Goal: Information Seeking & Learning: Learn about a topic

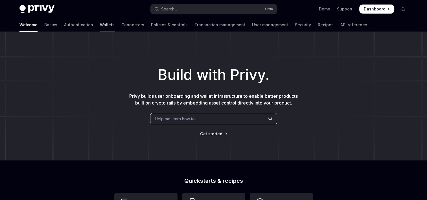
click at [100, 25] on link "Wallets" at bounding box center [107, 25] width 15 height 14
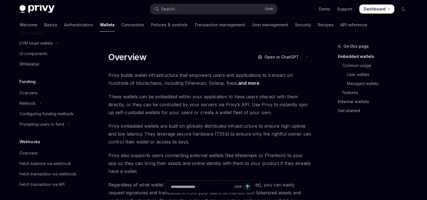
scroll to position [197, 0]
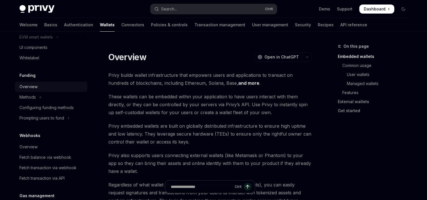
click at [32, 87] on div "Overview" at bounding box center [28, 86] width 18 height 7
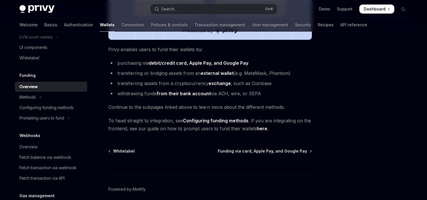
scroll to position [243, 0]
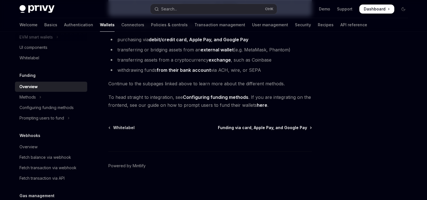
click at [289, 127] on span "Funding via card, Apple Pay, and Google Pay" at bounding box center [262, 128] width 89 height 6
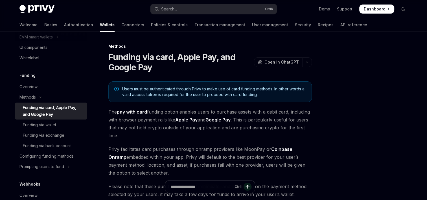
click at [221, 132] on span "The pay with card funding option enables users to purchase assets with a debit …" at bounding box center [209, 124] width 203 height 32
click at [40, 81] on div "Funding Overview Methods Funding via card, Apple Pay, and Google Pay Funding vi…" at bounding box center [51, 122] width 72 height 100
click at [33, 88] on div "Overview" at bounding box center [28, 86] width 18 height 7
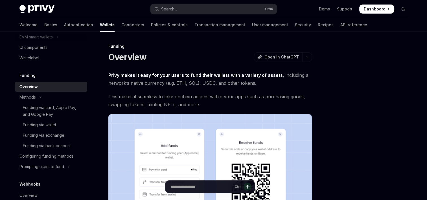
click at [333, 145] on div at bounding box center [369, 121] width 86 height 157
click at [59, 125] on div "Funding via wallet" at bounding box center [53, 124] width 61 height 7
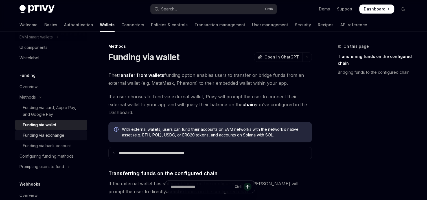
click at [61, 140] on link "Funding via exchange" at bounding box center [51, 135] width 72 height 10
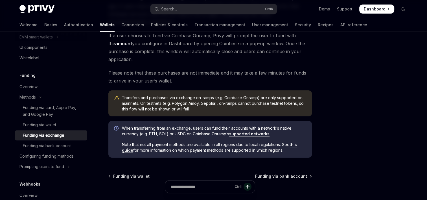
scroll to position [56, 0]
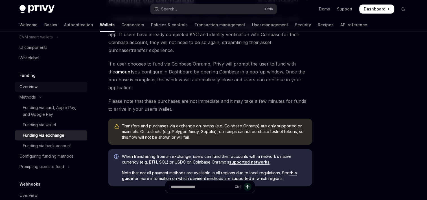
click at [30, 91] on link "Overview" at bounding box center [51, 87] width 72 height 10
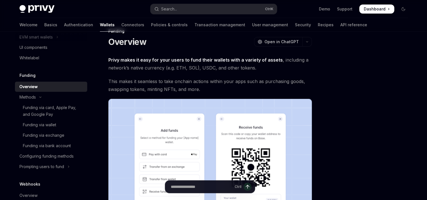
scroll to position [28, 0]
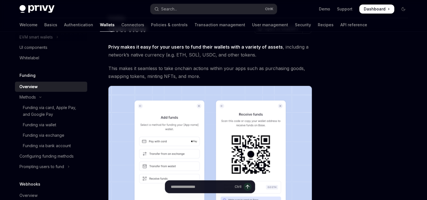
click at [425, 126] on div "Skip to main content Privy Docs home page Search... Ctrl K Demo Support Dashboa…" at bounding box center [213, 193] width 427 height 443
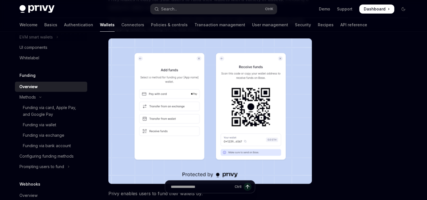
scroll to position [85, 0]
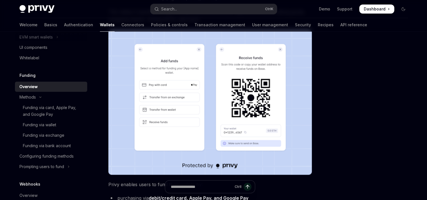
click at [417, 110] on div "Wallets overview Chain support Embedded wallets Create a wallet Get a wallet Up…" at bounding box center [213, 152] width 415 height 411
click at [415, 104] on div "Wallets overview Chain support Embedded wallets Create a wallet Get a wallet Up…" at bounding box center [213, 152] width 415 height 411
click at [420, 119] on div "Wallets overview Chain support Embedded wallets Create a wallet Get a wallet Up…" at bounding box center [213, 152] width 415 height 411
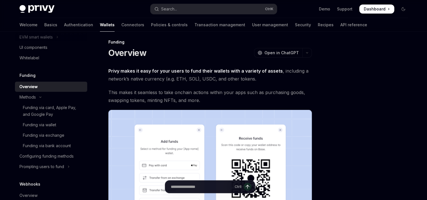
scroll to position [0, 0]
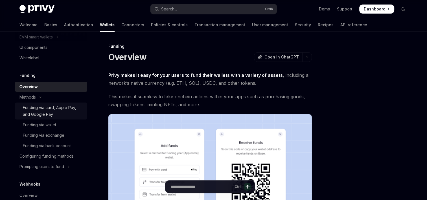
click at [61, 111] on div "Funding via card, Apple Pay, and Google Pay" at bounding box center [53, 111] width 61 height 14
type textarea "*"
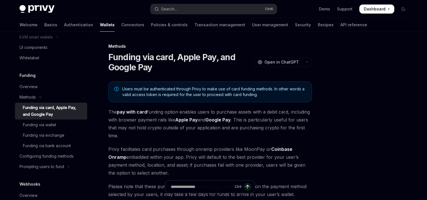
click at [245, 149] on span "Privy facilitates card purchases through onramp providers like MoonPay or Coinb…" at bounding box center [209, 161] width 203 height 32
click at [246, 148] on span "Privy facilitates card purchases through onramp providers like MoonPay or Coinb…" at bounding box center [209, 161] width 203 height 32
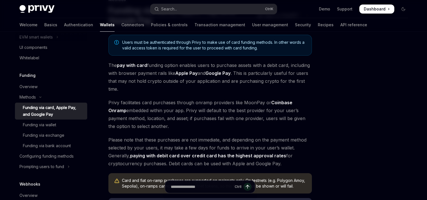
scroll to position [56, 0]
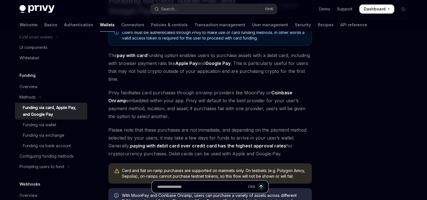
click at [200, 189] on input "Ask a question..." at bounding box center [201, 186] width 89 height 12
type input "**********"
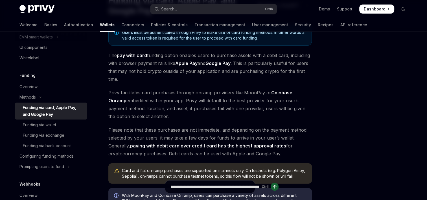
type textarea "*"
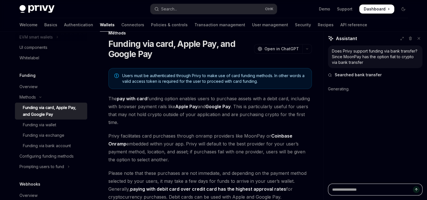
scroll to position [0, 0]
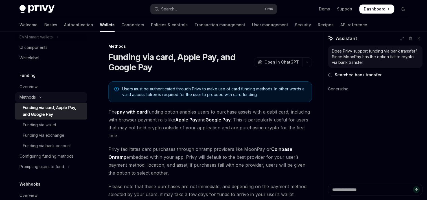
click at [41, 97] on icon "Toggle Methods section" at bounding box center [40, 97] width 7 height 2
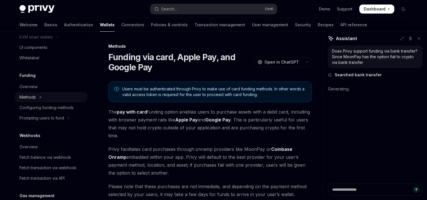
click at [41, 97] on icon "Toggle Methods section" at bounding box center [40, 97] width 2 height 7
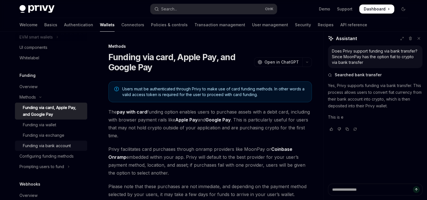
click at [66, 146] on div "Funding via bank account" at bounding box center [47, 145] width 48 height 7
type textarea "*"
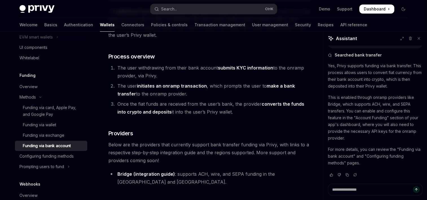
scroll to position [113, 0]
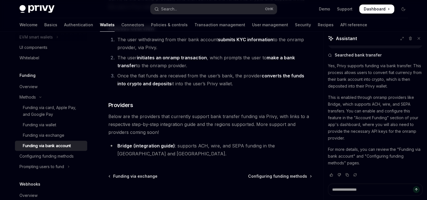
click at [367, 88] on p "Yes, Privy supports funding via bank transfer. This process allows users to con…" at bounding box center [375, 75] width 95 height 27
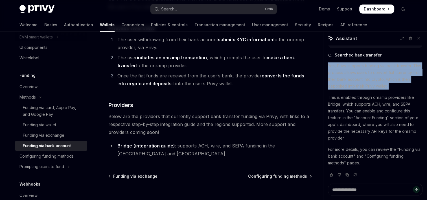
click at [367, 88] on p "Yes, Privy supports funding via bank transfer. This process allows users to con…" at bounding box center [375, 75] width 95 height 27
drag, startPoint x: 367, startPoint y: 88, endPoint x: 364, endPoint y: 79, distance: 9.3
click at [364, 79] on p "Yes, Privy supports funding via bank transfer. This process allows users to con…" at bounding box center [375, 75] width 95 height 27
click at [359, 74] on p "Yes, Privy supports funding via bank transfer. This process allows users to con…" at bounding box center [375, 75] width 95 height 27
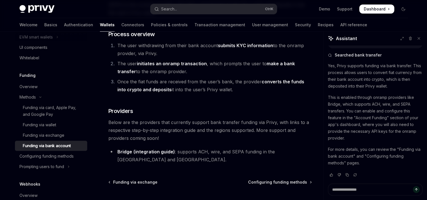
scroll to position [97, 0]
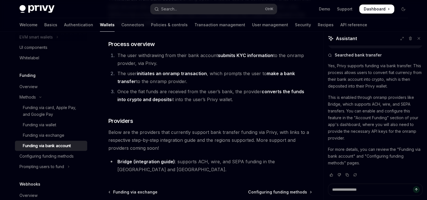
click at [150, 141] on span "Below are the providers that currently support bank transfer funding via Privy,…" at bounding box center [209, 140] width 203 height 24
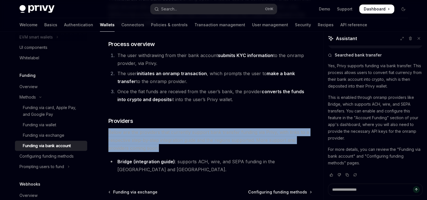
click at [150, 141] on span "Below are the providers that currently support bank transfer funding via Privy,…" at bounding box center [209, 140] width 203 height 24
drag, startPoint x: 142, startPoint y: 131, endPoint x: 195, endPoint y: 145, distance: 54.7
click at [195, 145] on span "Below are the providers that currently support bank transfer funding via Privy,…" at bounding box center [209, 140] width 203 height 24
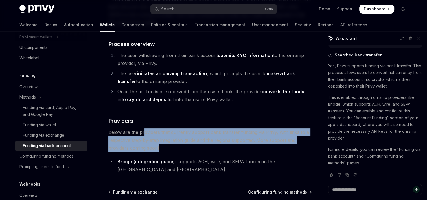
click at [195, 145] on span "Below are the providers that currently support bank transfer funding via Privy,…" at bounding box center [209, 140] width 203 height 24
click at [189, 133] on span "Below are the providers that currently support bank transfer funding via Privy,…" at bounding box center [209, 140] width 203 height 24
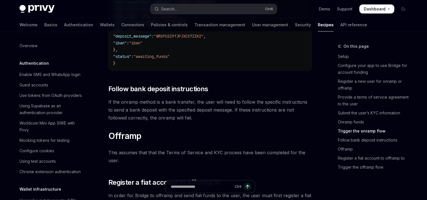
scroll to position [1382, 0]
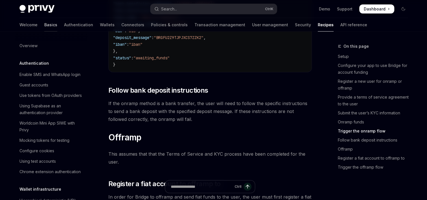
click at [44, 22] on link "Basics" at bounding box center [50, 25] width 13 height 14
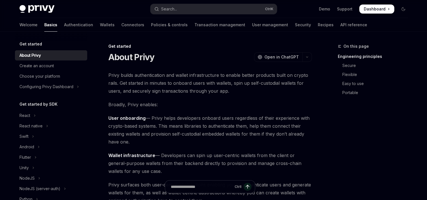
click at [34, 9] on img at bounding box center [36, 9] width 35 height 8
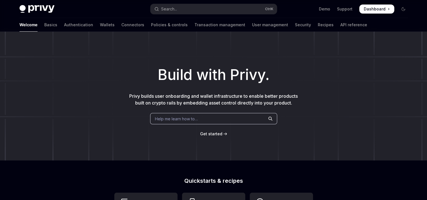
click at [34, 9] on img at bounding box center [36, 9] width 35 height 8
type textarea "*"
